Goal: Navigation & Orientation: Go to known website

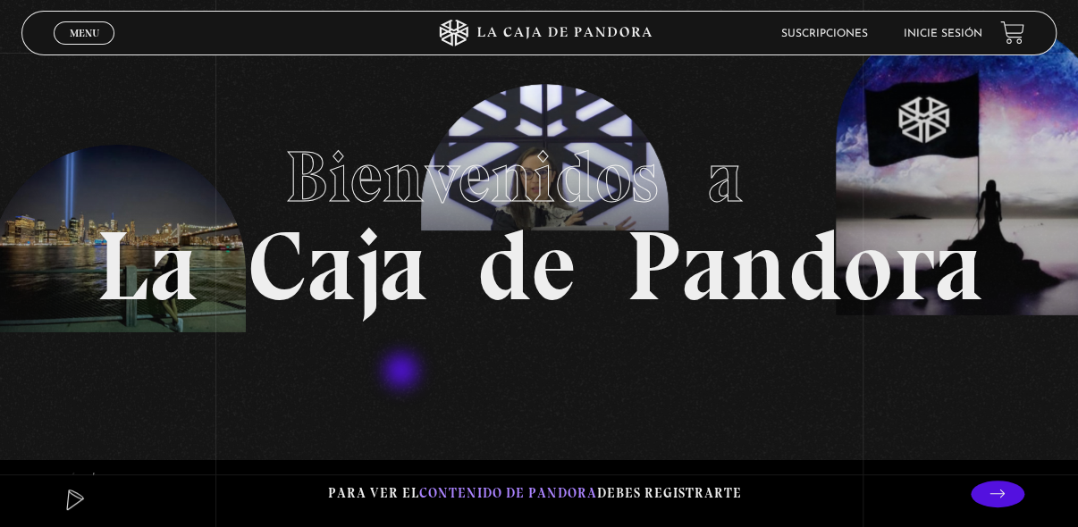
scroll to position [72, 0]
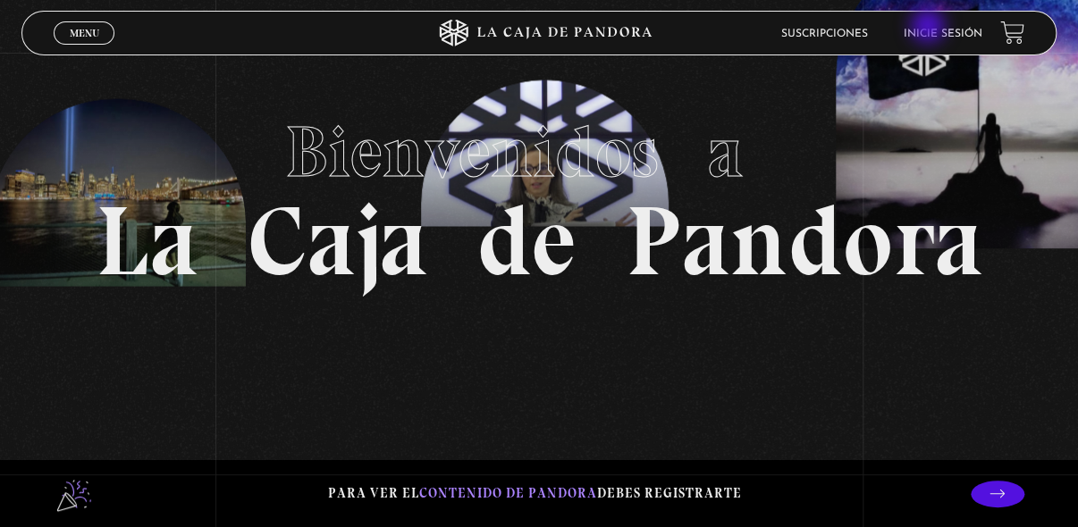
click at [930, 29] on link "Inicie sesión" at bounding box center [943, 34] width 79 height 11
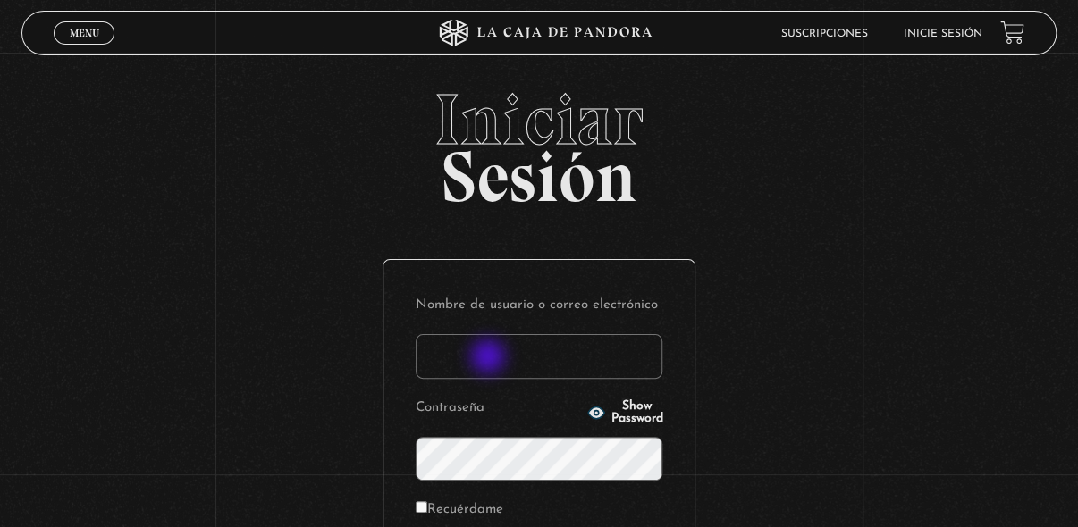
click at [490, 358] on input "Nombre de usuario o correo electrónico" at bounding box center [539, 356] width 247 height 45
type input "admon.pymaq@gmail.com"
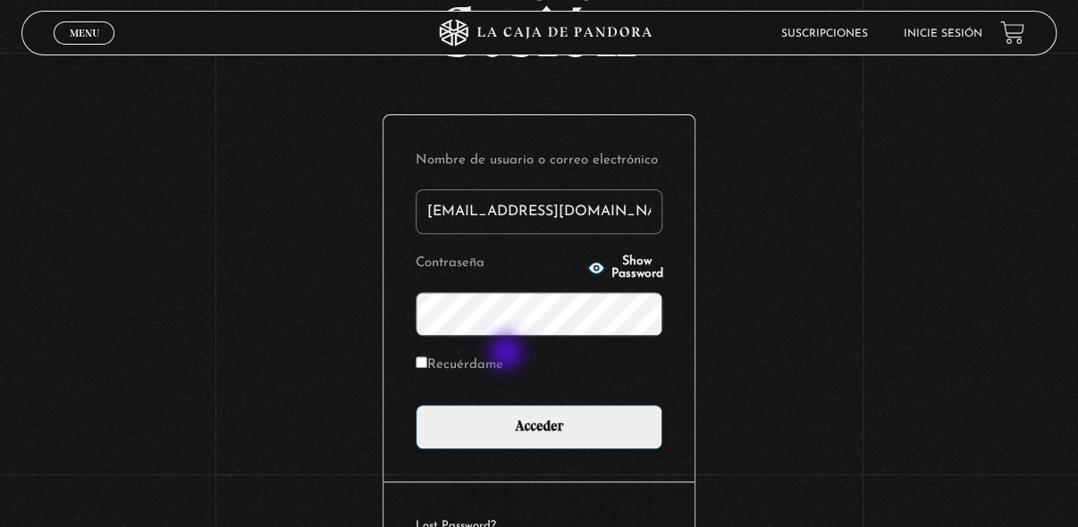
scroll to position [248, 0]
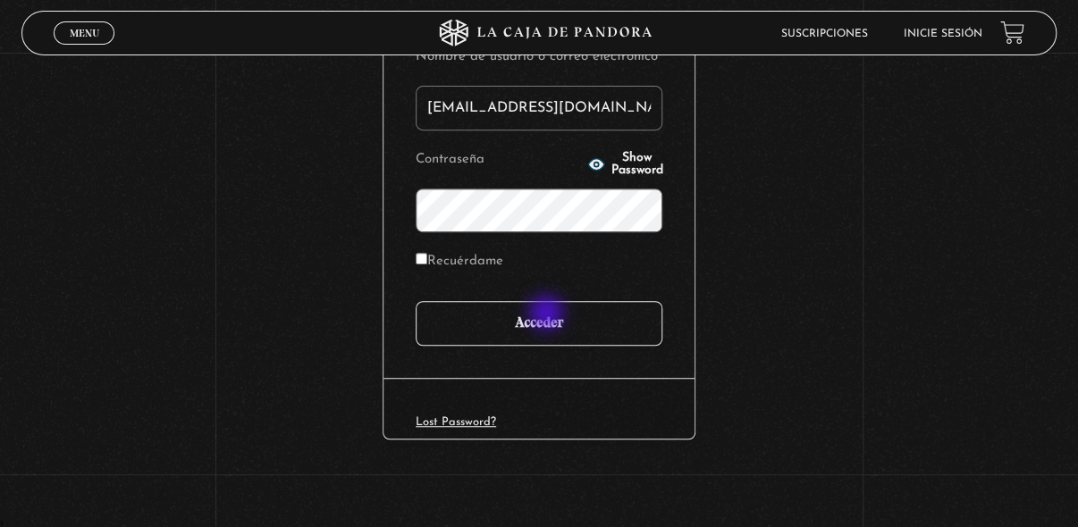
click at [548, 315] on input "Acceder" at bounding box center [539, 323] width 247 height 45
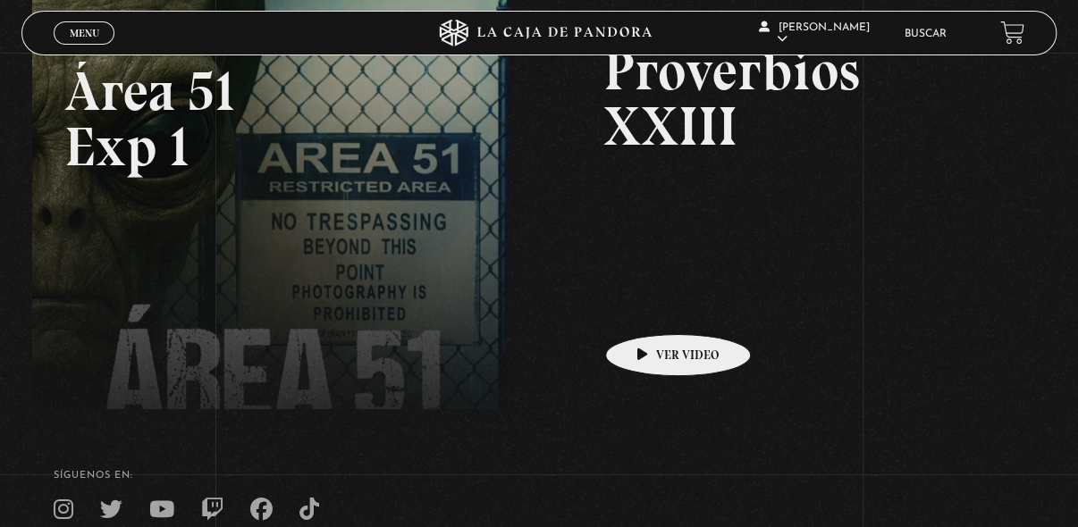
scroll to position [286, 0]
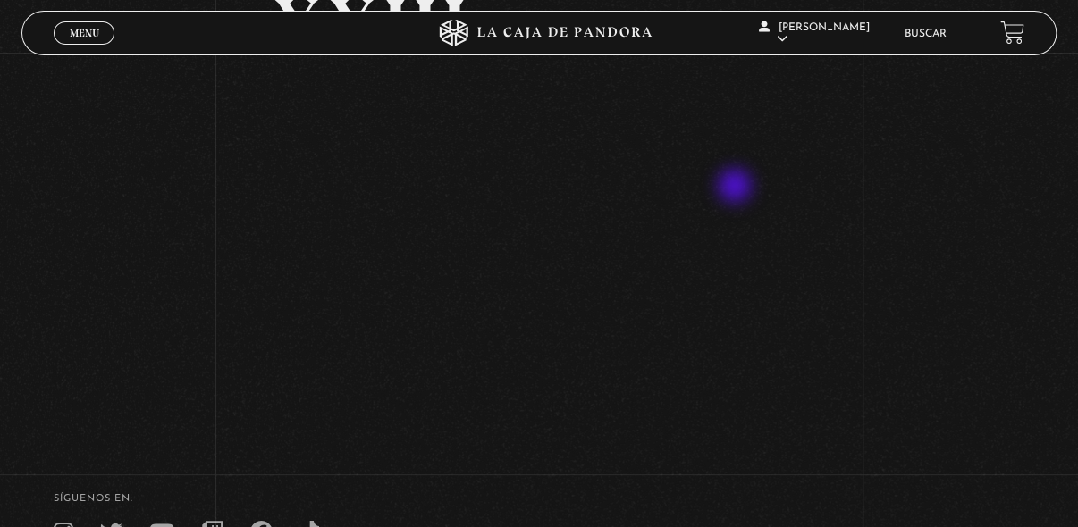
scroll to position [275, 0]
